Goal: Navigation & Orientation: Find specific page/section

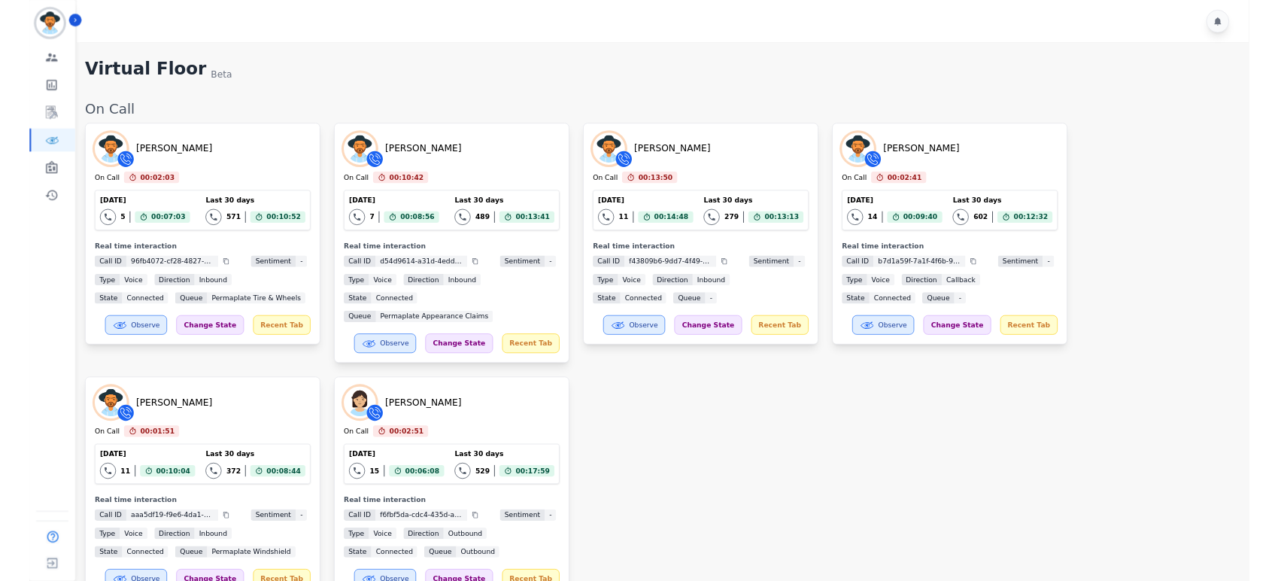
scroll to position [1413, 0]
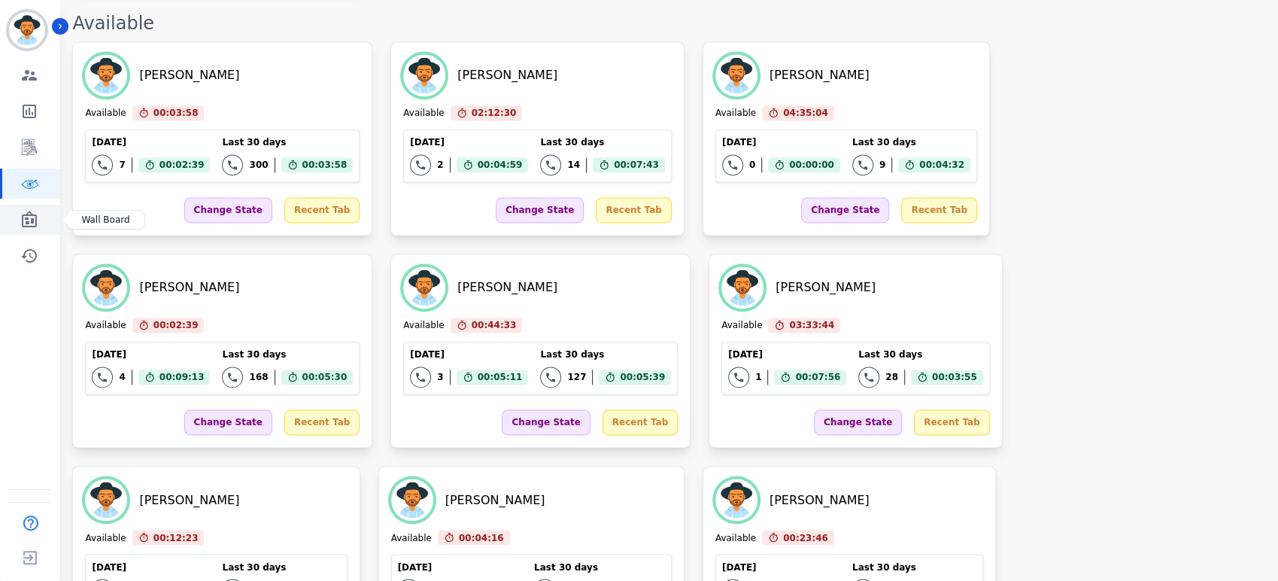
click at [27, 214] on icon "Sidebar" at bounding box center [29, 219] width 15 height 17
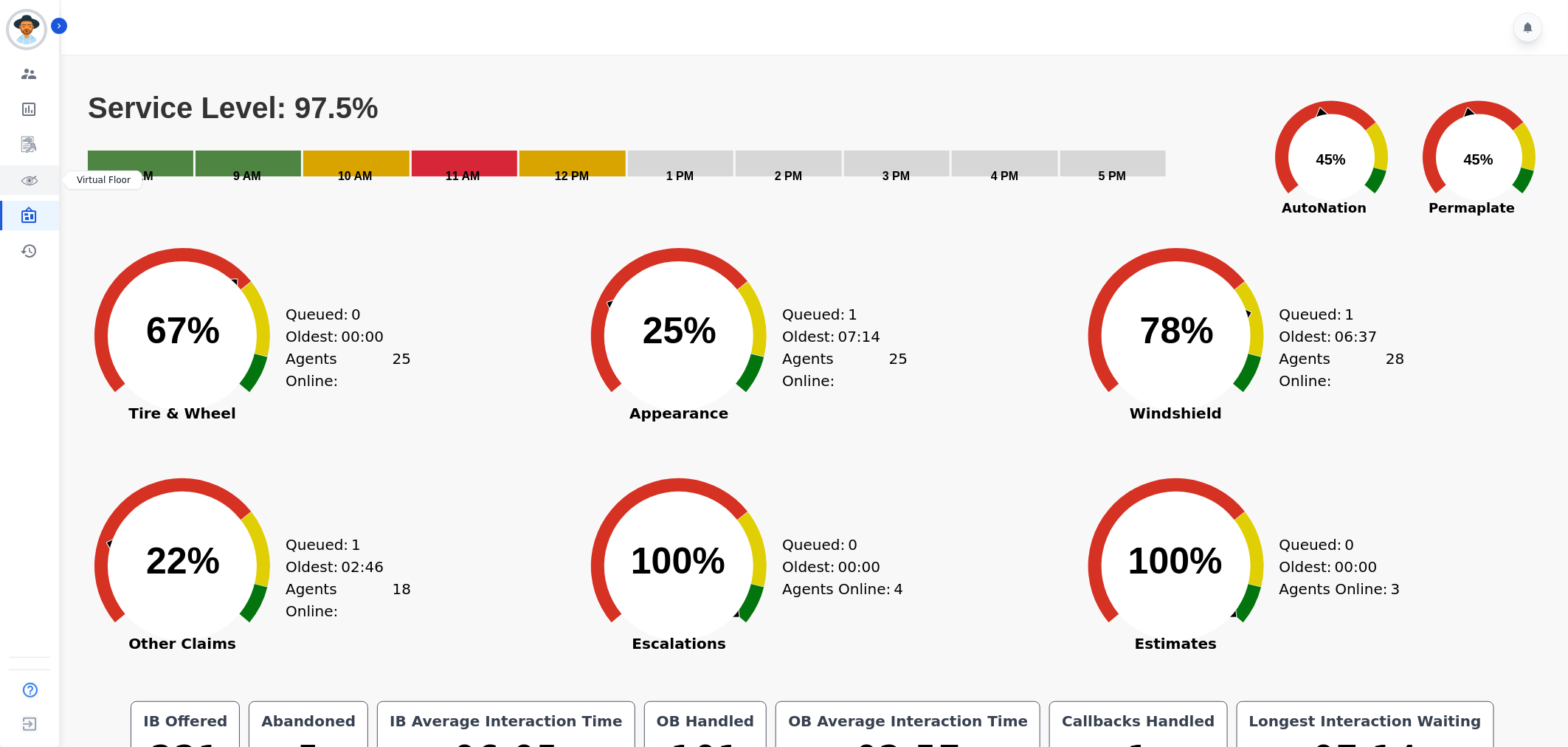
click at [31, 178] on icon "Sidebar" at bounding box center [29, 181] width 17 height 9
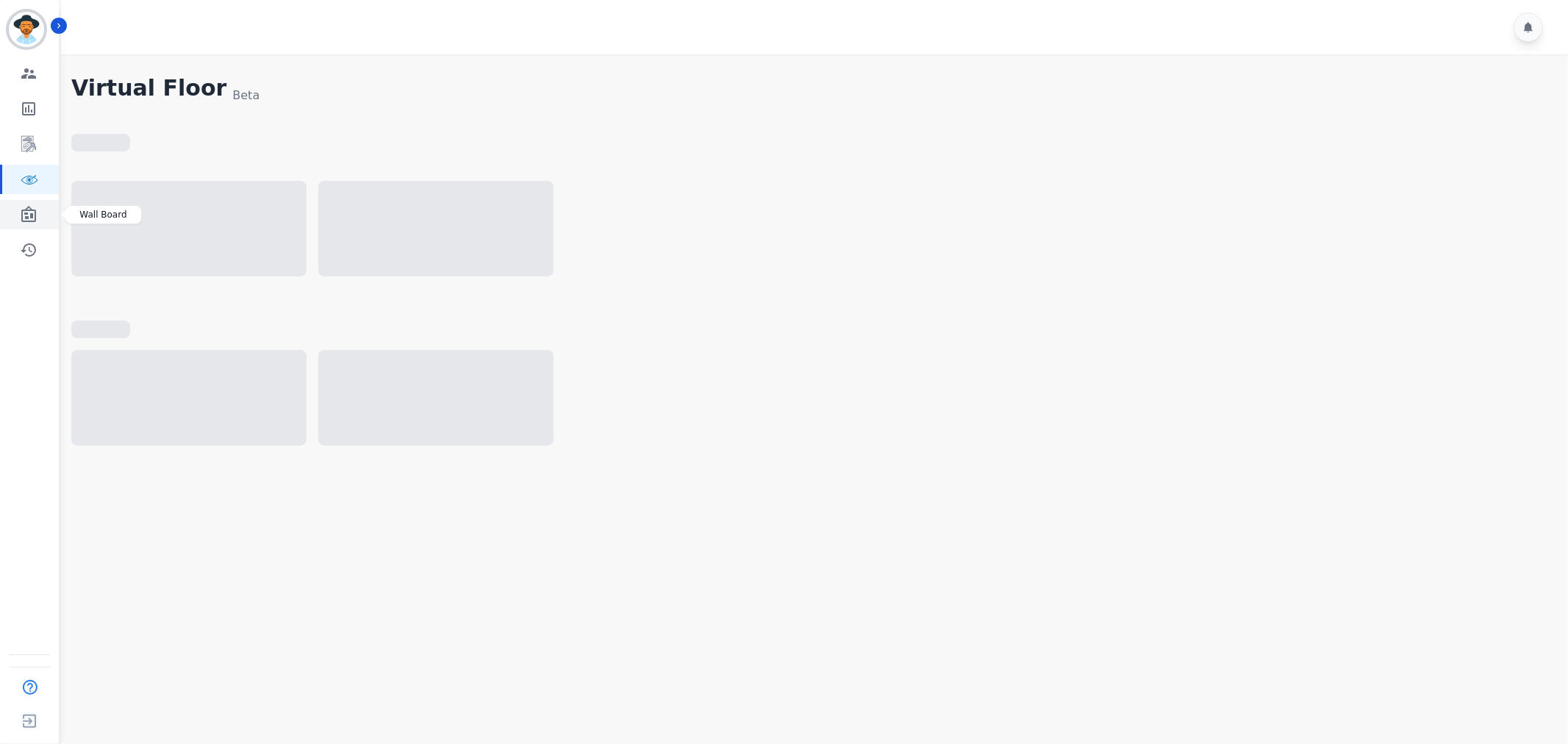
click at [25, 210] on icon "Sidebar" at bounding box center [28, 214] width 15 height 17
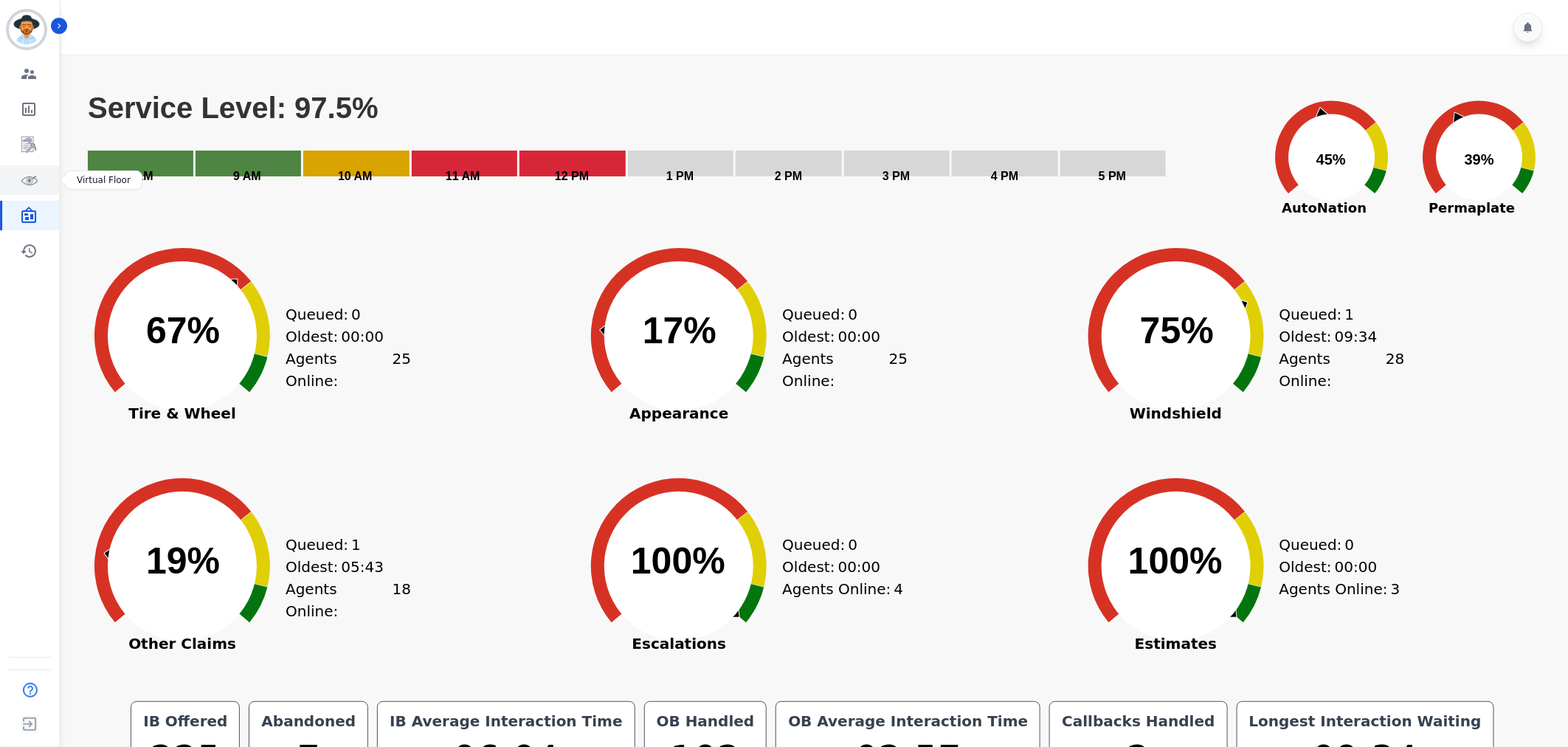
click at [28, 181] on icon "Sidebar" at bounding box center [30, 182] width 4 height 4
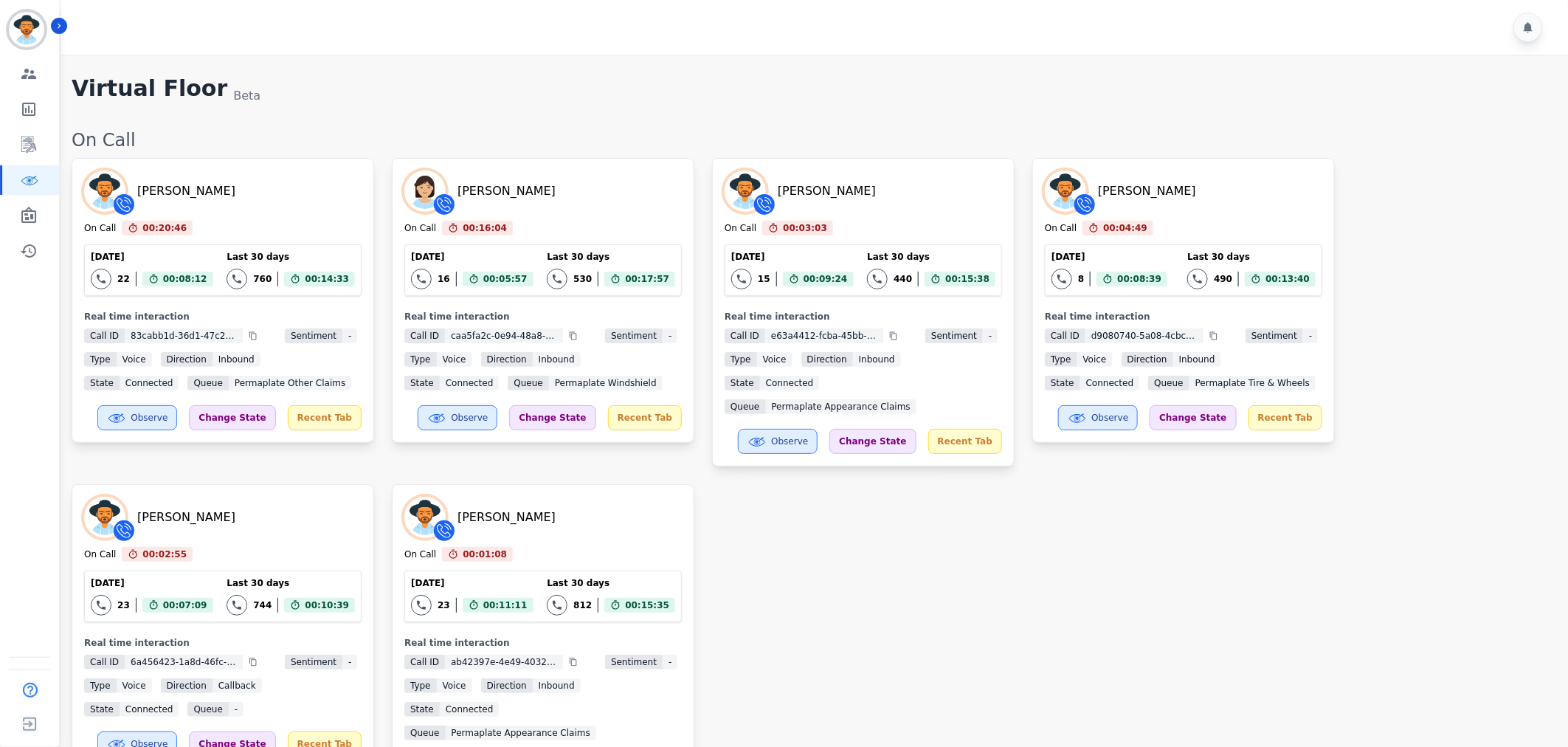
click at [1322, 214] on div "[PERSON_NAME] On Call 00:04:49 Current State: On Call [DATE] 8 Total interactio…" at bounding box center [1183, 300] width 302 height 285
